Goal: Understand process/instructions: Learn how to perform a task or action

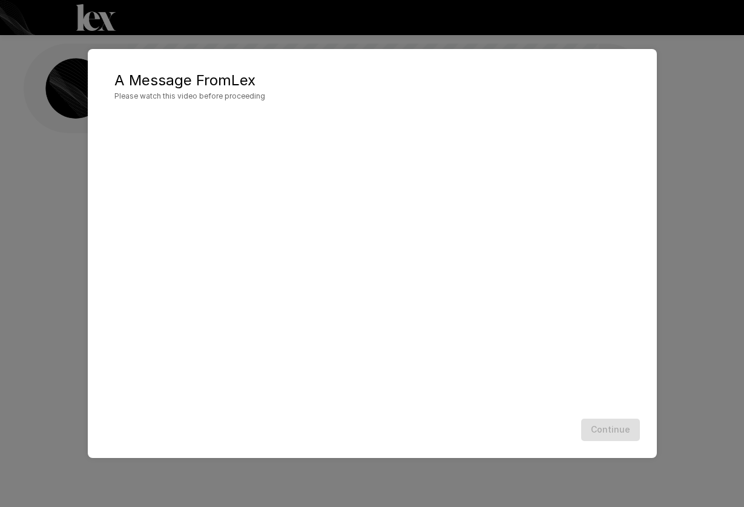
click at [662, 348] on div "A Message From [PERSON_NAME] Please watch this video before proceeding Continue" at bounding box center [372, 253] width 744 height 507
click at [575, 418] on div "Continue" at bounding box center [372, 430] width 545 height 32
click at [648, 448] on div "A Message From [PERSON_NAME] Please watch this video before proceeding Continue" at bounding box center [372, 253] width 569 height 409
click at [686, 44] on div "A Message From [PERSON_NAME] Please watch this video before proceeding Continue" at bounding box center [372, 253] width 744 height 507
click at [630, 392] on div at bounding box center [372, 263] width 545 height 302
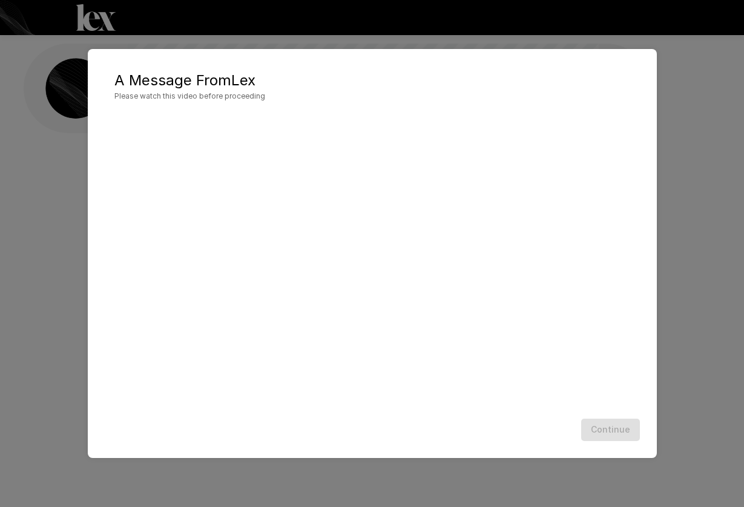
click at [635, 430] on div "Continue" at bounding box center [372, 430] width 545 height 32
click at [693, 115] on div "A Message From [PERSON_NAME] Please watch this video before proceeding Continue" at bounding box center [372, 253] width 744 height 507
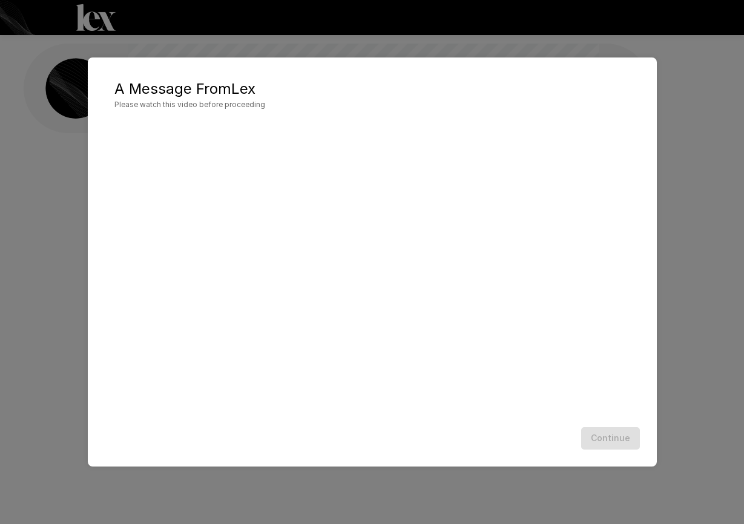
click at [687, 248] on div "A Message From [PERSON_NAME] Please watch this video before proceeding Continue" at bounding box center [372, 262] width 744 height 524
